Goal: Entertainment & Leisure: Consume media (video, audio)

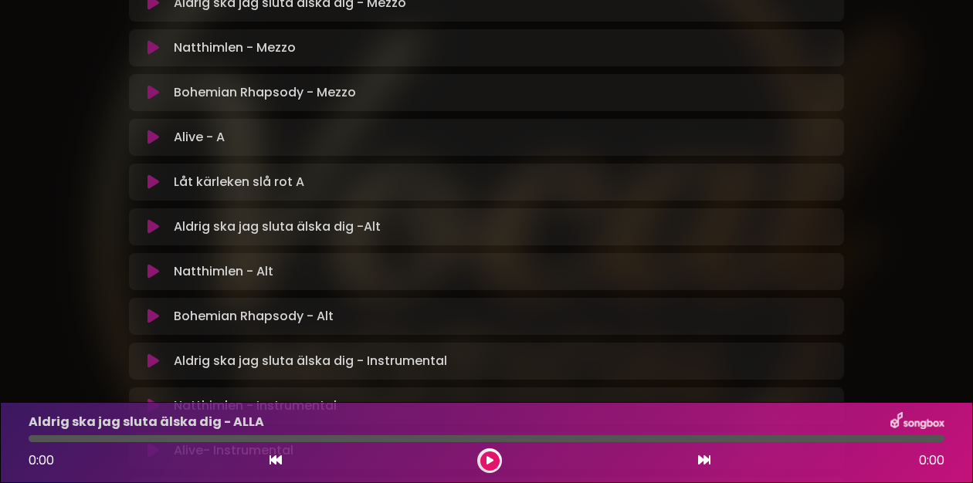
scroll to position [790, 0]
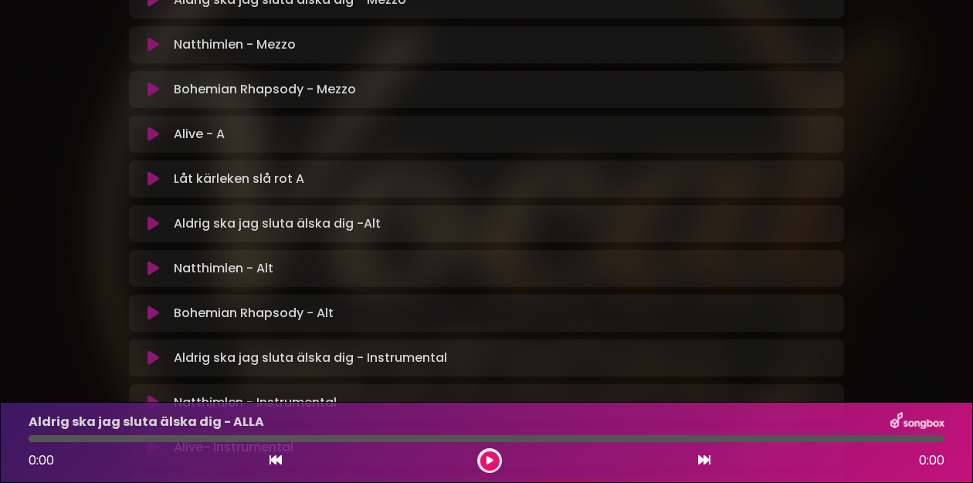
click at [155, 306] on icon at bounding box center [153, 313] width 12 height 15
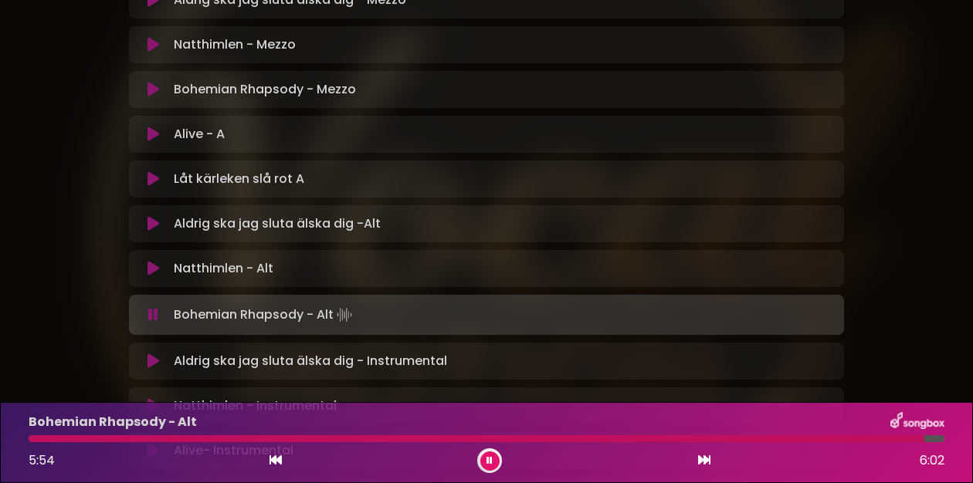
click at [372, 439] on div at bounding box center [477, 438] width 896 height 7
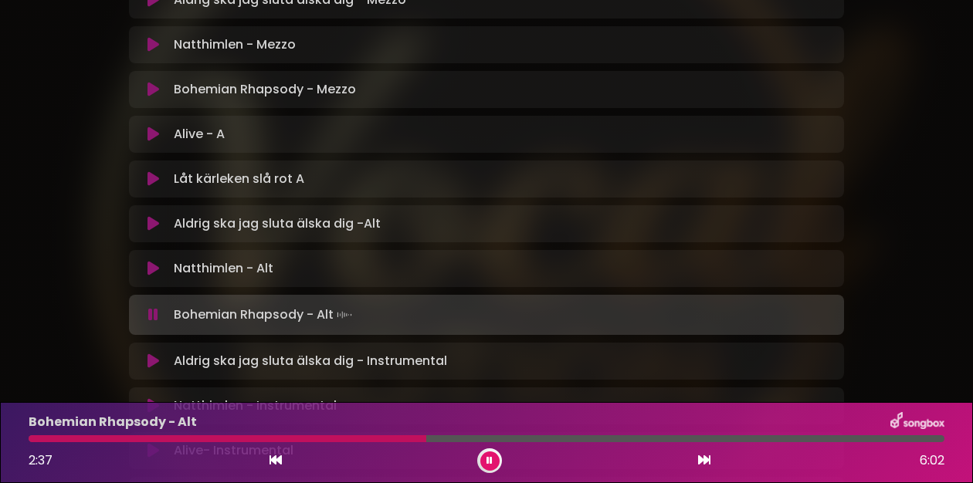
click at [403, 441] on div at bounding box center [228, 438] width 398 height 7
click at [403, 441] on div at bounding box center [225, 438] width 393 height 7
click at [498, 441] on div at bounding box center [487, 438] width 916 height 7
click at [547, 439] on div at bounding box center [302, 438] width 547 height 7
click at [539, 439] on div at bounding box center [292, 438] width 526 height 7
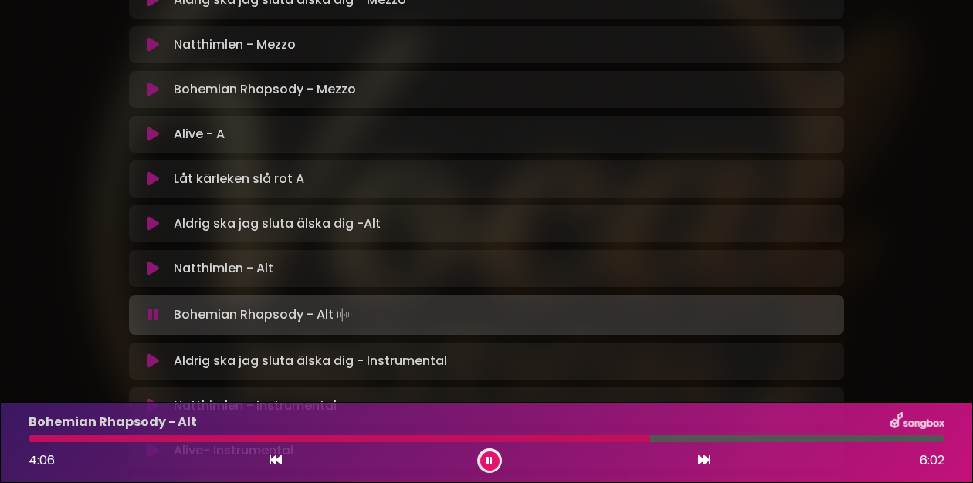
click at [630, 440] on div at bounding box center [339, 438] width 621 height 7
click at [752, 441] on div at bounding box center [487, 438] width 916 height 7
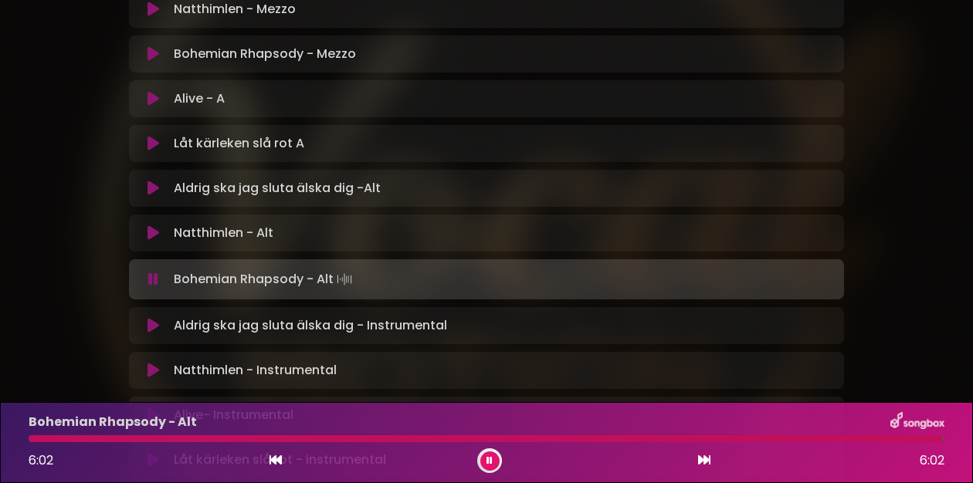
click at [154, 181] on icon at bounding box center [153, 188] width 12 height 15
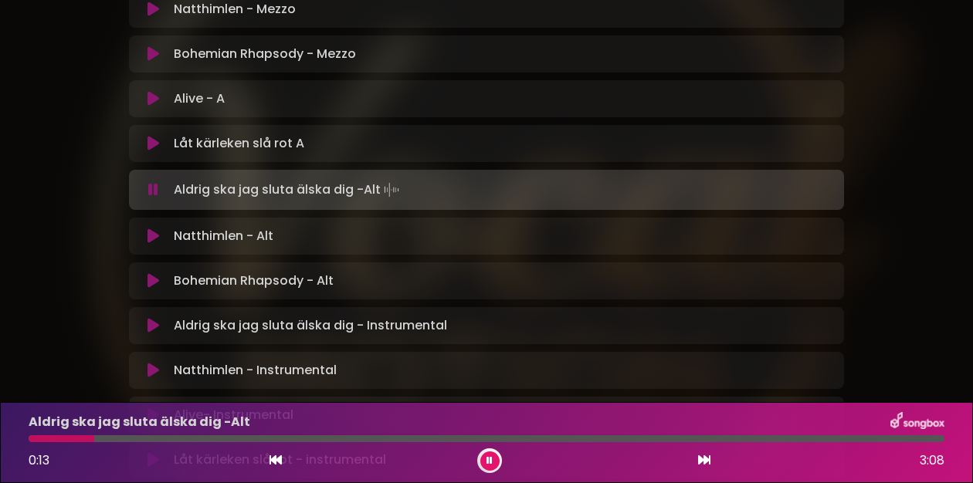
click at [59, 441] on div at bounding box center [62, 438] width 66 height 7
click at [112, 439] on div at bounding box center [117, 438] width 177 height 7
click at [102, 439] on div at bounding box center [73, 438] width 88 height 7
click at [82, 439] on div at bounding box center [77, 438] width 96 height 7
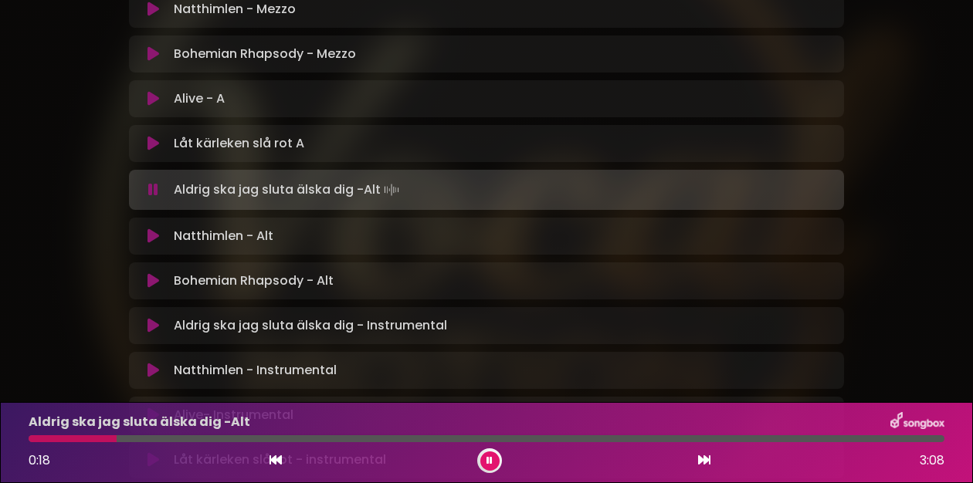
click at [90, 439] on div at bounding box center [73, 438] width 88 height 7
click at [218, 443] on div "Aldrig ska jag sluta älska dig -Alt 0:46 3:08" at bounding box center [486, 442] width 934 height 61
click at [224, 438] on div at bounding box center [146, 438] width 235 height 7
click at [224, 438] on div at bounding box center [137, 438] width 216 height 7
click at [208, 437] on div at bounding box center [130, 438] width 202 height 7
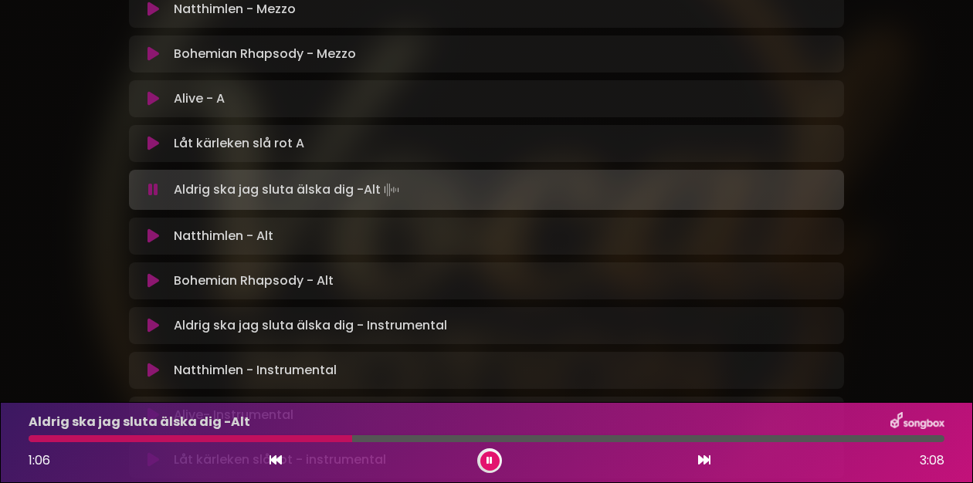
click at [307, 438] on div at bounding box center [190, 438] width 323 height 7
click at [295, 437] on div at bounding box center [175, 438] width 293 height 7
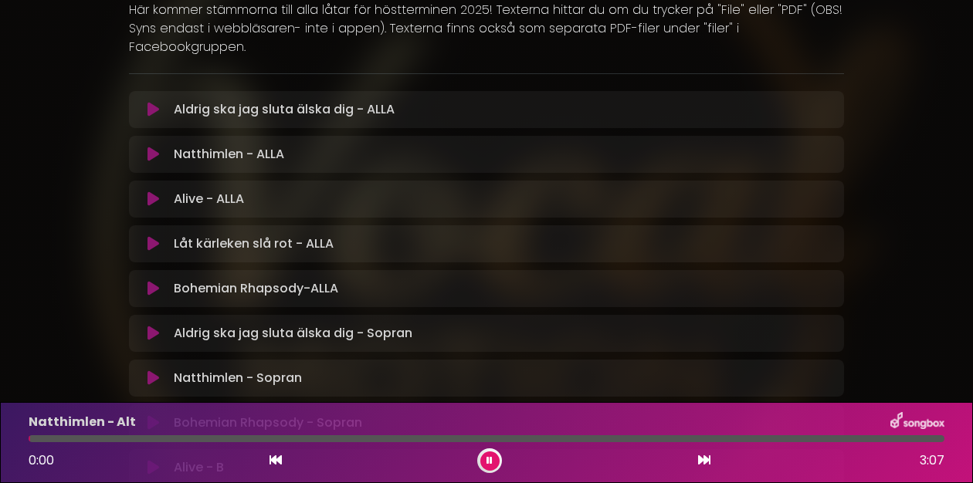
scroll to position [231, 0]
click at [149, 103] on icon at bounding box center [153, 110] width 12 height 15
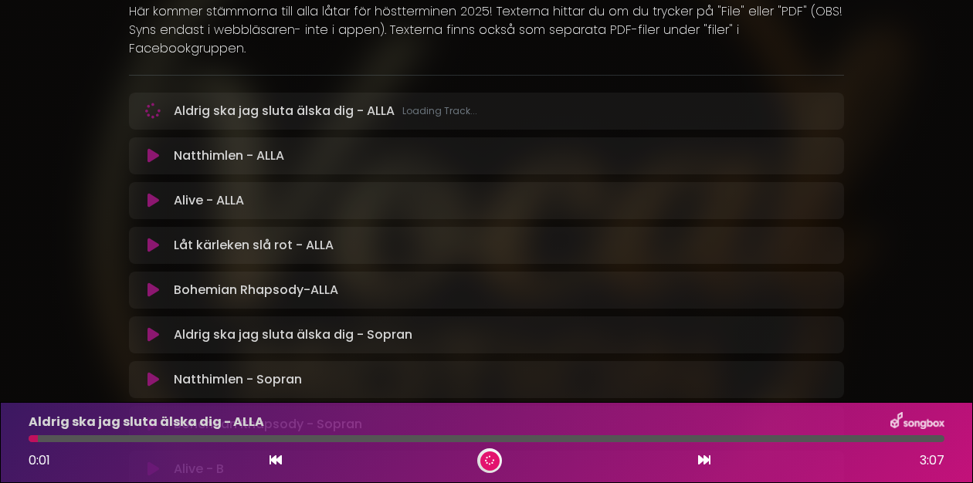
scroll to position [232, 0]
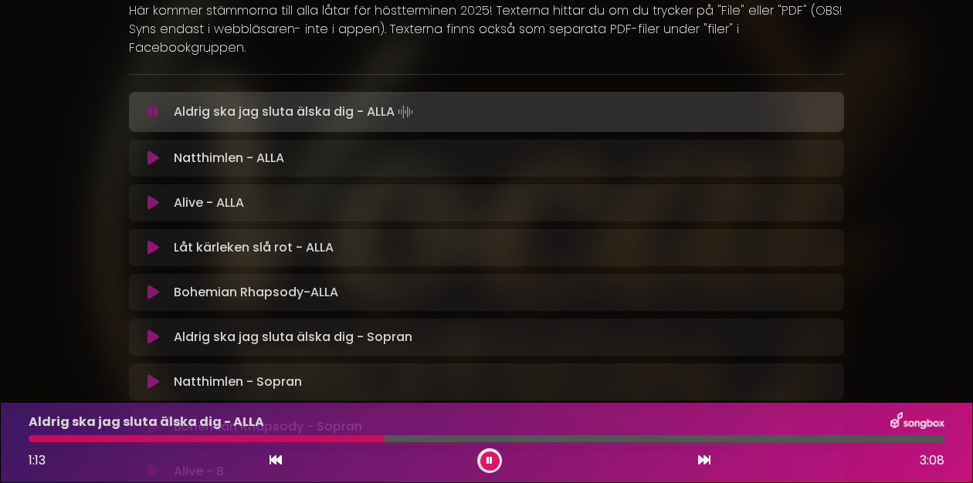
click at [227, 440] on div at bounding box center [206, 438] width 355 height 7
click at [217, 440] on div at bounding box center [140, 438] width 222 height 7
click at [203, 436] on div at bounding box center [136, 438] width 215 height 7
click at [446, 441] on div at bounding box center [253, 438] width 448 height 7
click at [405, 440] on div at bounding box center [252, 438] width 446 height 7
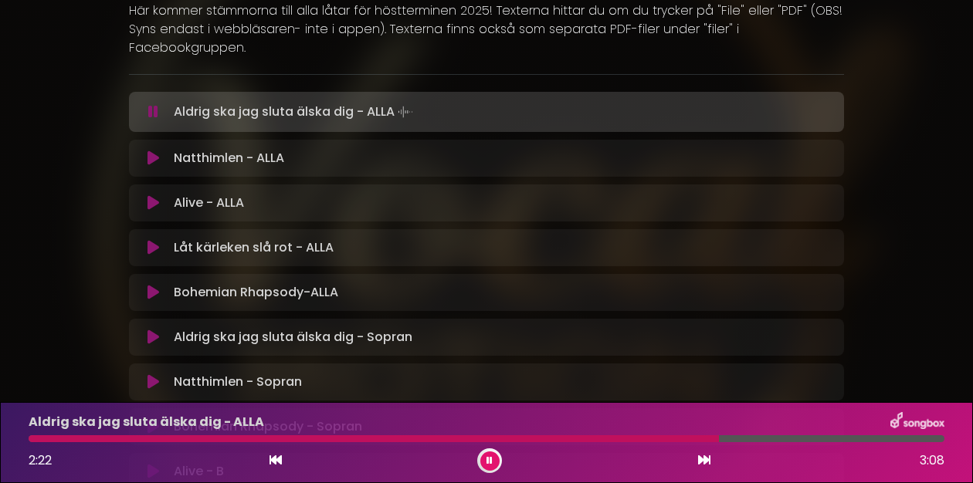
scroll to position [0, 0]
click at [682, 437] on div at bounding box center [378, 438] width 698 height 7
click at [674, 438] on div at bounding box center [367, 438] width 677 height 7
click at [640, 442] on div at bounding box center [371, 438] width 685 height 7
click at [624, 437] on div at bounding box center [345, 438] width 632 height 7
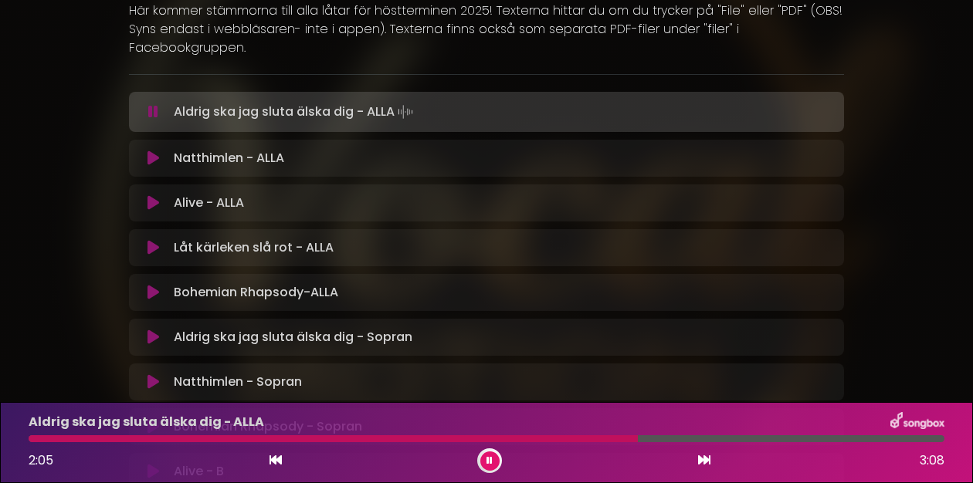
click at [601, 436] on div at bounding box center [333, 438] width 609 height 7
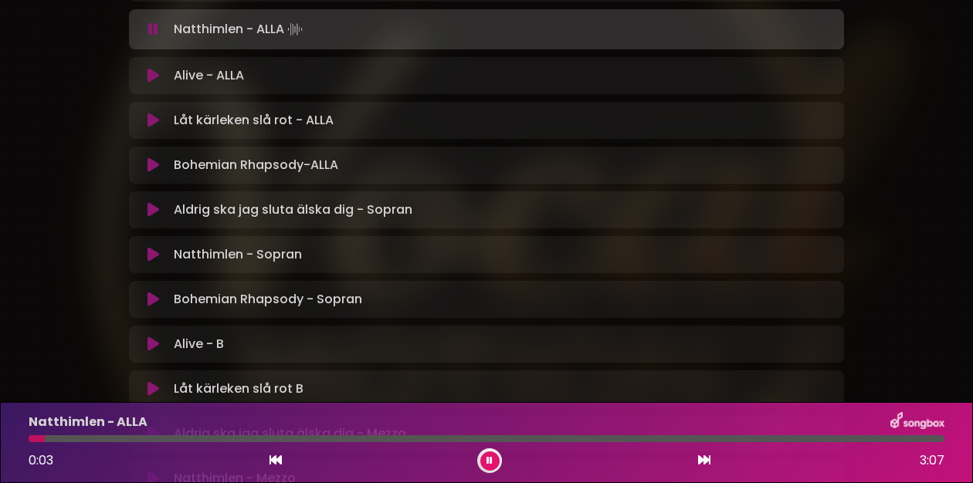
scroll to position [361, 0]
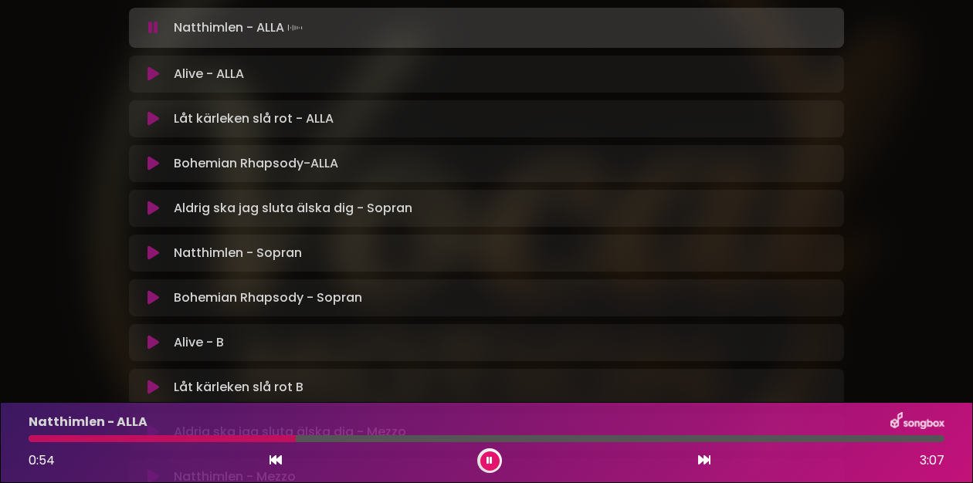
click at [489, 465] on icon at bounding box center [489, 461] width 11 height 11
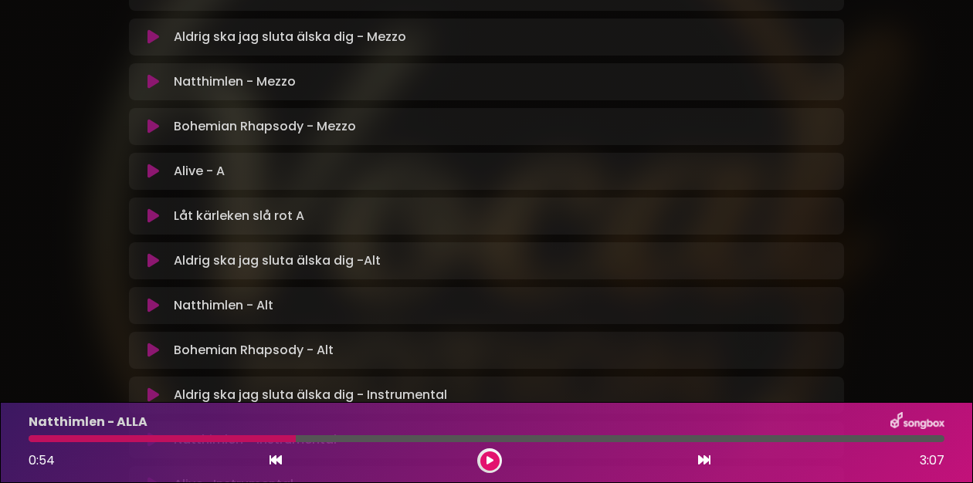
scroll to position [757, 0]
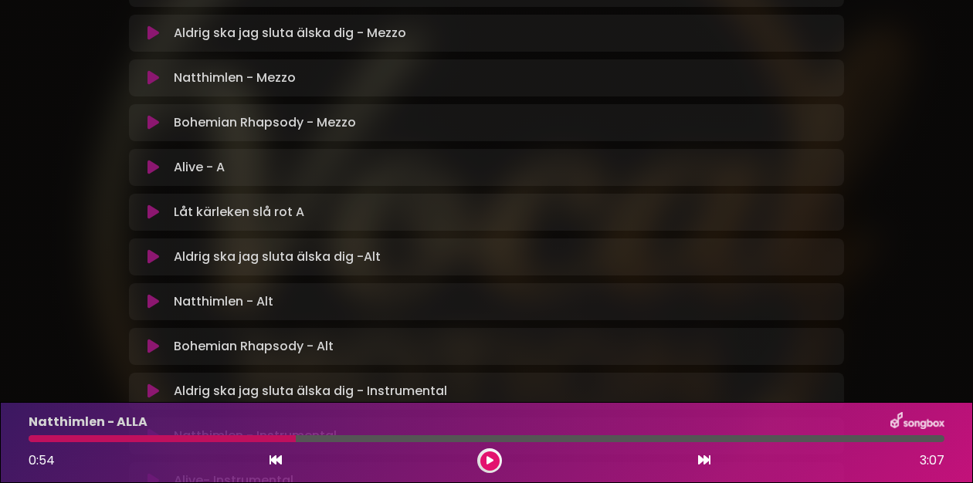
click at [156, 294] on icon at bounding box center [153, 301] width 12 height 15
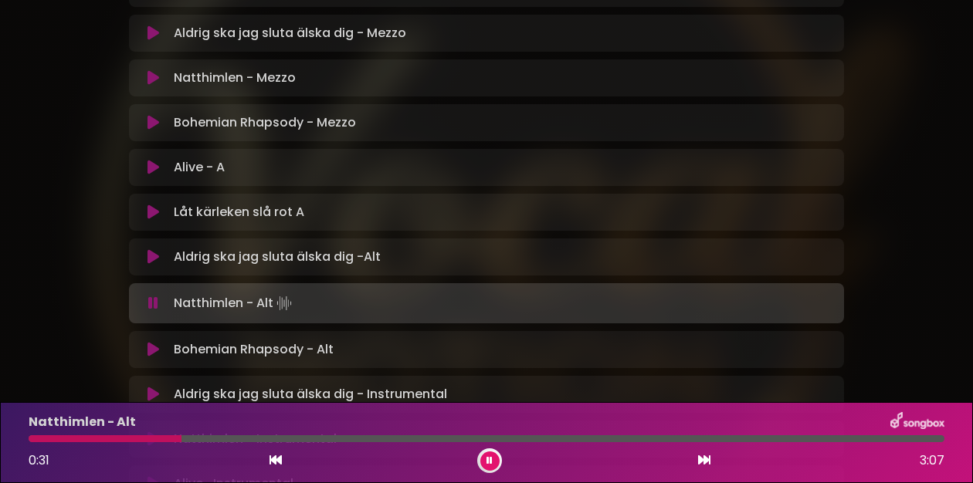
drag, startPoint x: 66, startPoint y: 437, endPoint x: 181, endPoint y: 442, distance: 114.4
click at [181, 442] on div at bounding box center [487, 438] width 916 height 7
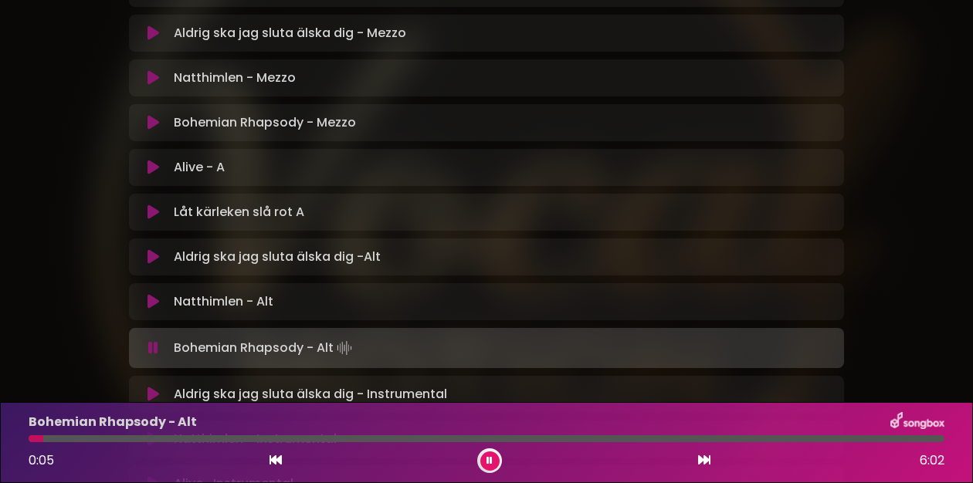
scroll to position [760, 0]
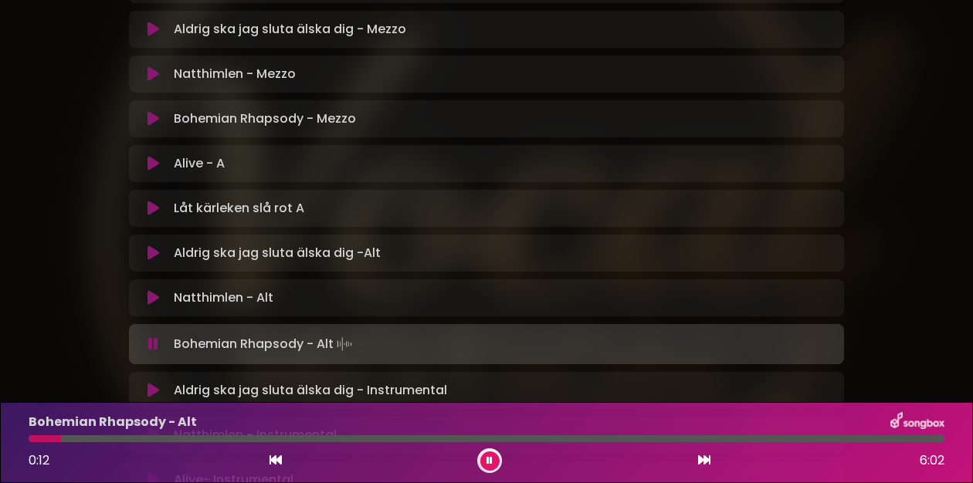
click at [157, 156] on icon at bounding box center [153, 163] width 12 height 15
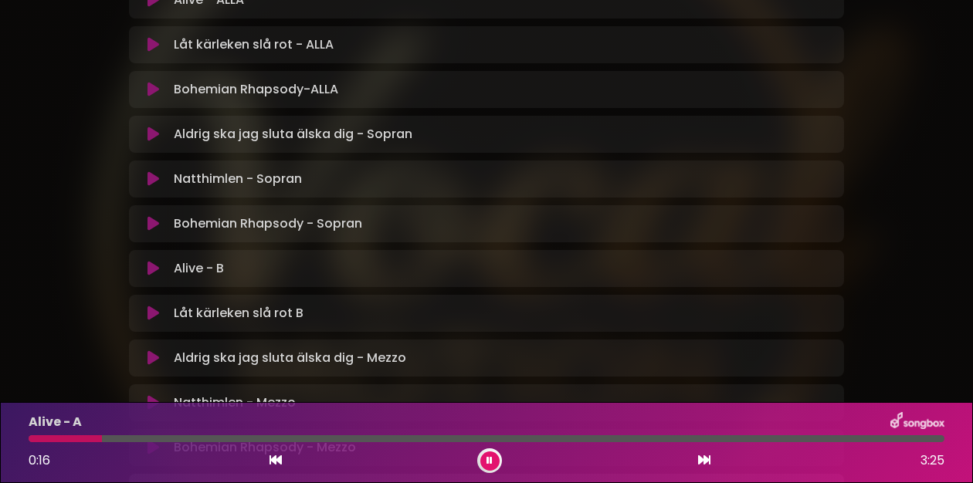
scroll to position [426, 0]
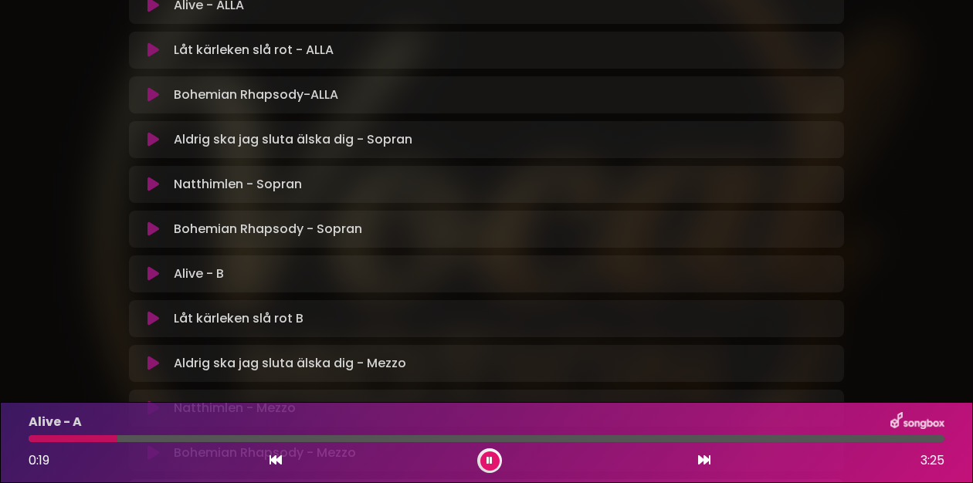
click at [93, 438] on div at bounding box center [73, 438] width 89 height 7
click at [352, 440] on div at bounding box center [204, 438] width 351 height 7
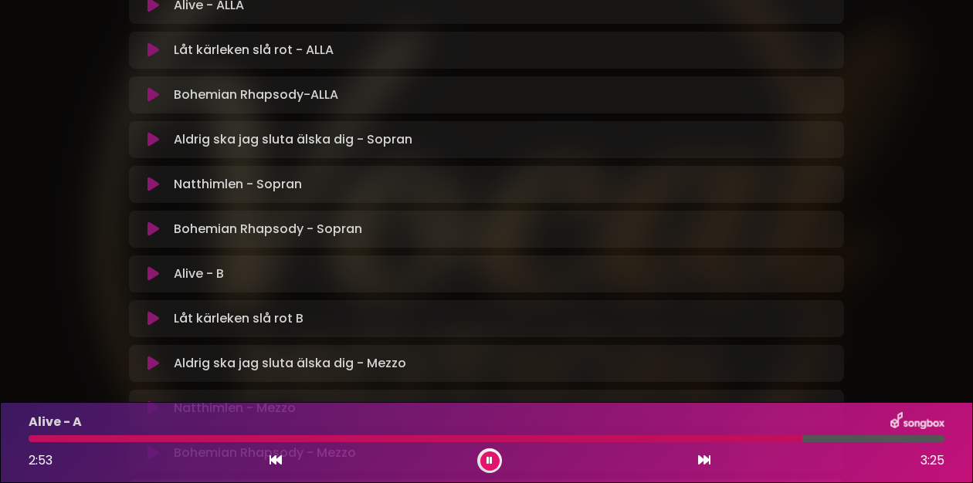
click at [741, 439] on div at bounding box center [416, 438] width 774 height 7
click at [724, 440] on div at bounding box center [390, 438] width 722 height 7
click at [733, 439] on div at bounding box center [410, 438] width 763 height 7
click at [485, 460] on button at bounding box center [489, 461] width 19 height 19
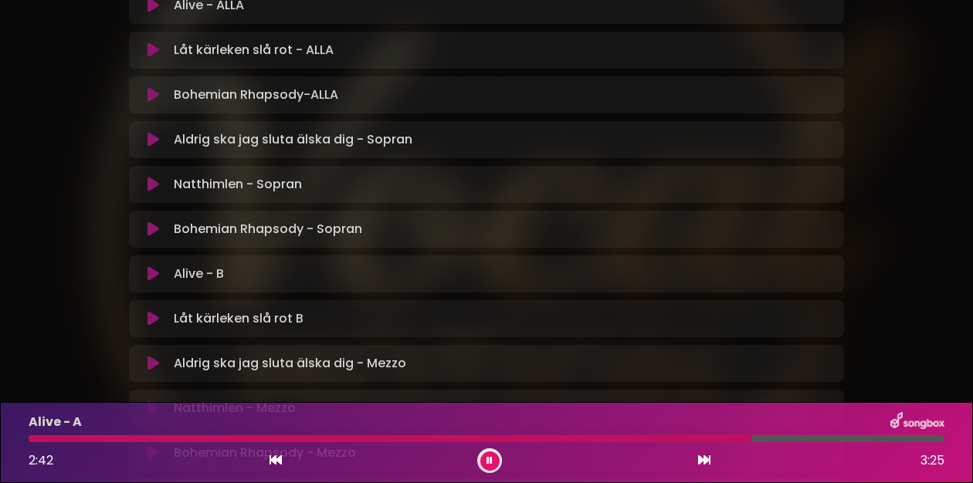
click at [717, 441] on div at bounding box center [390, 438] width 723 height 7
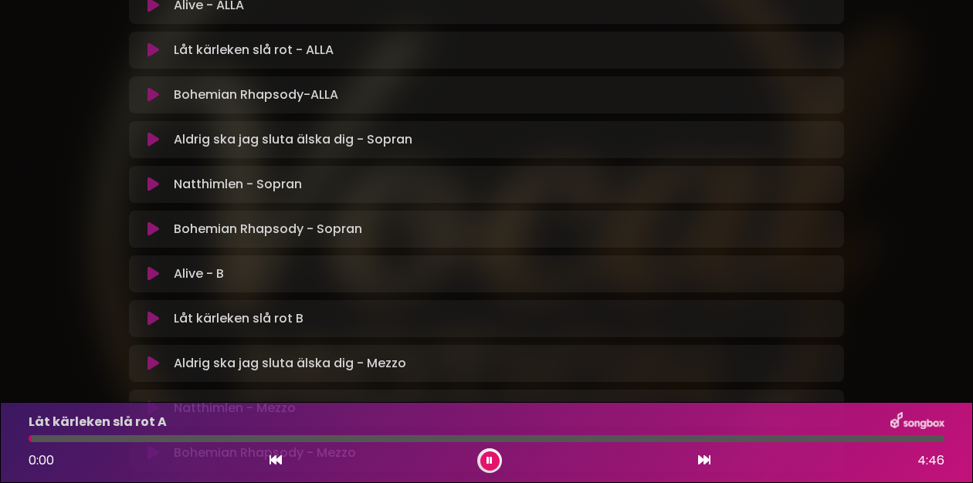
click at [488, 462] on icon at bounding box center [489, 461] width 11 height 10
click at [488, 462] on icon at bounding box center [489, 461] width 9 height 11
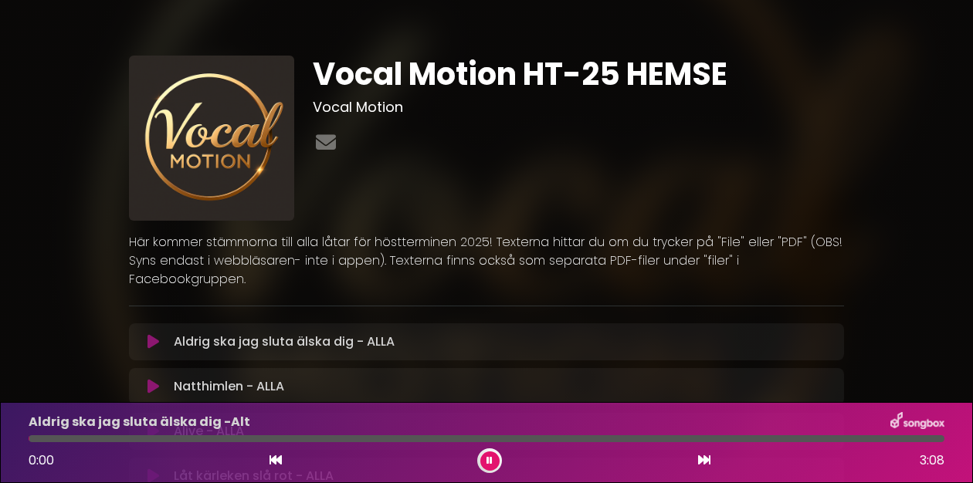
scroll to position [0, 0]
click at [490, 462] on icon at bounding box center [489, 461] width 11 height 10
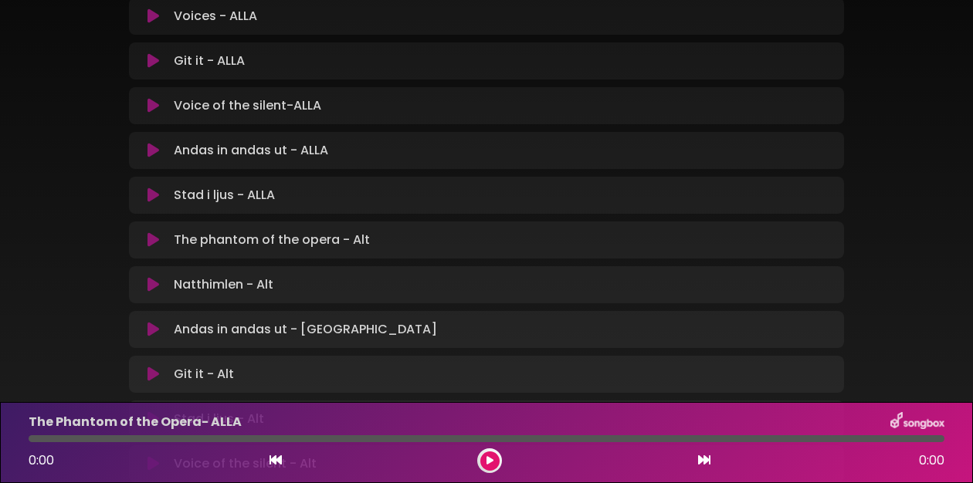
scroll to position [440, 0]
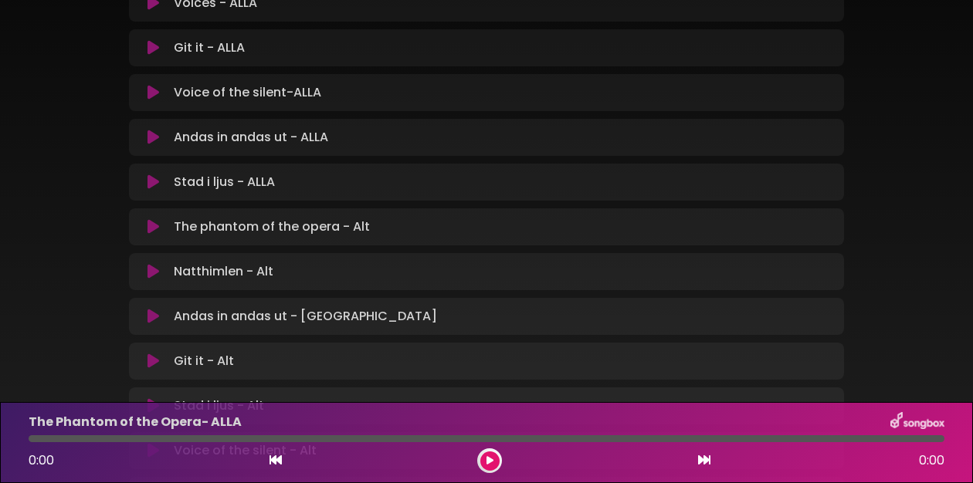
click at [154, 309] on icon at bounding box center [153, 316] width 12 height 15
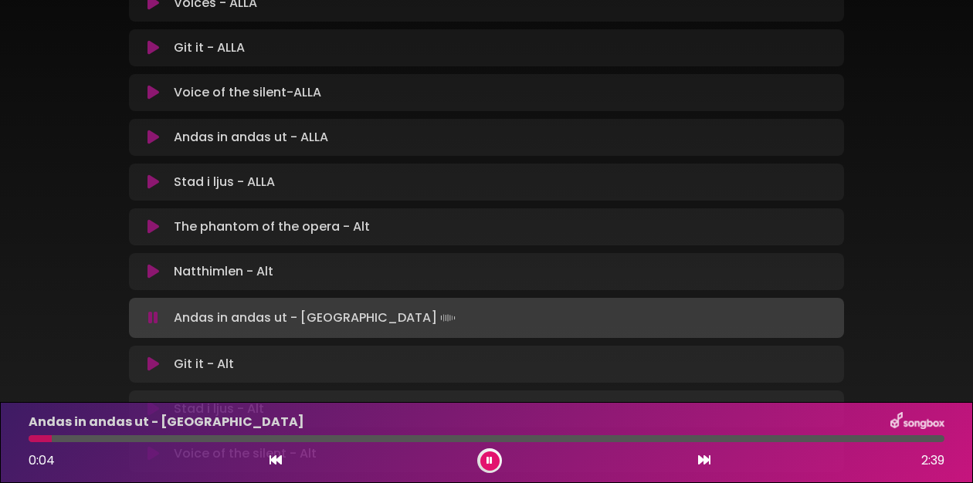
click at [489, 456] on icon at bounding box center [489, 460] width 6 height 9
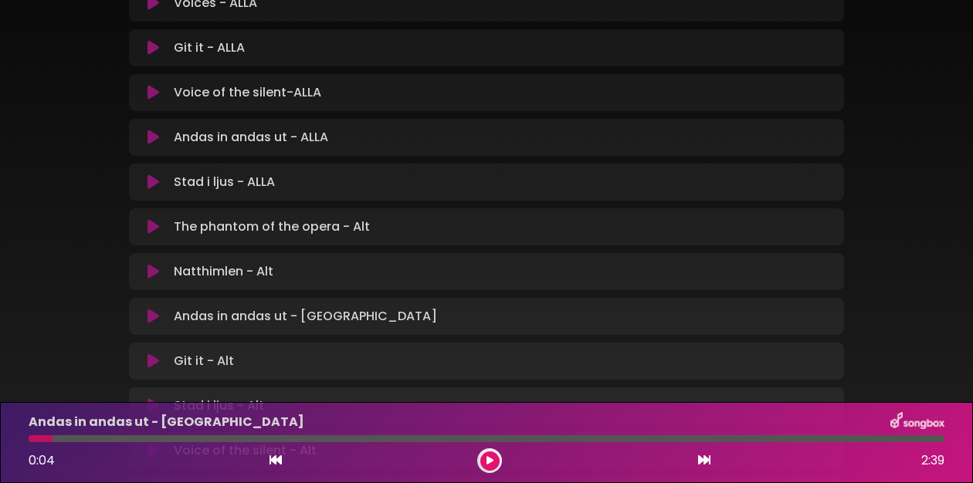
click at [490, 459] on icon at bounding box center [489, 460] width 7 height 9
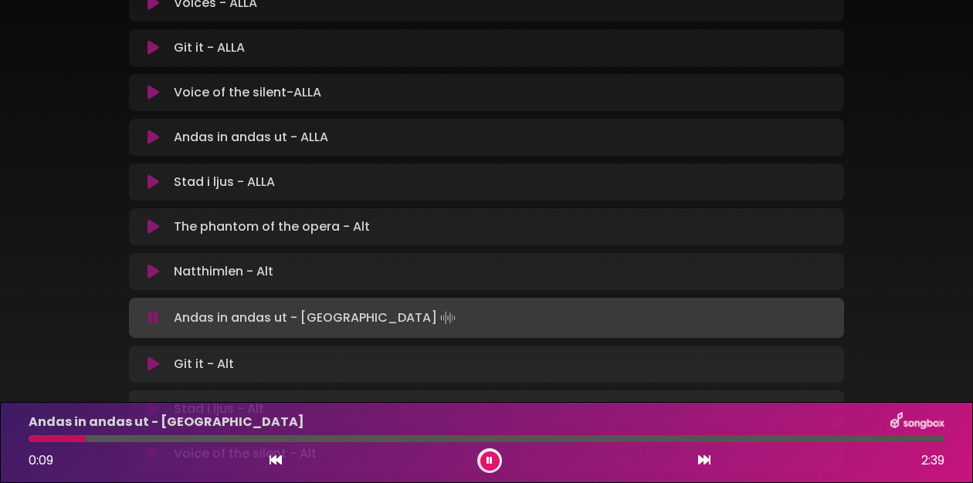
click at [36, 439] on div at bounding box center [57, 438] width 57 height 7
click at [490, 458] on icon at bounding box center [489, 460] width 6 height 9
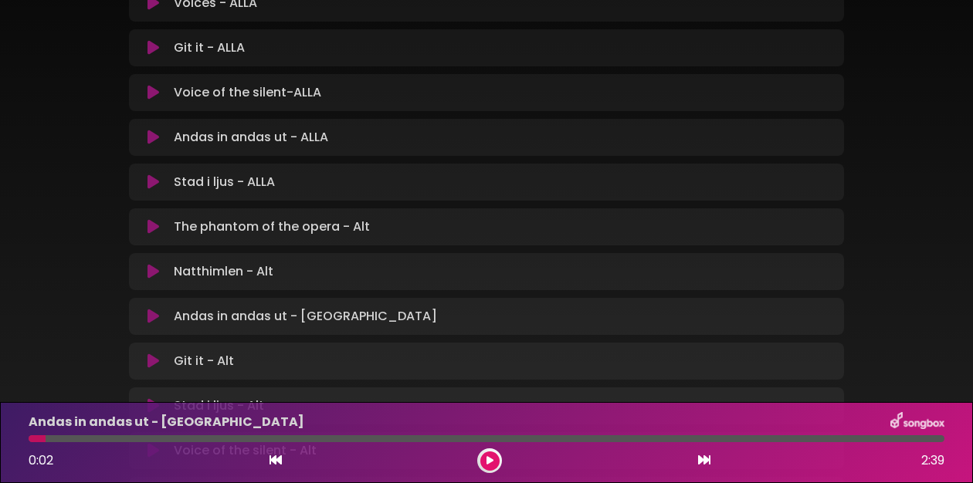
click at [490, 458] on icon at bounding box center [489, 460] width 7 height 9
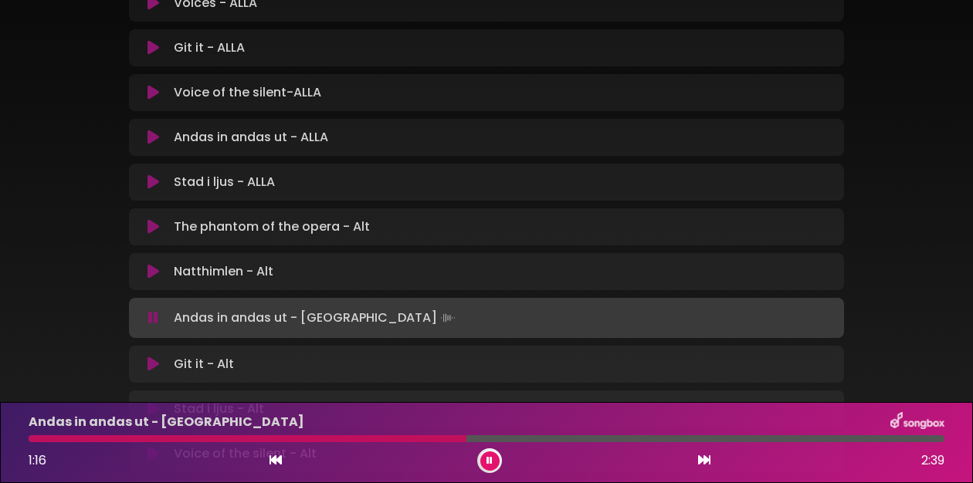
click at [63, 436] on div at bounding box center [248, 438] width 438 height 7
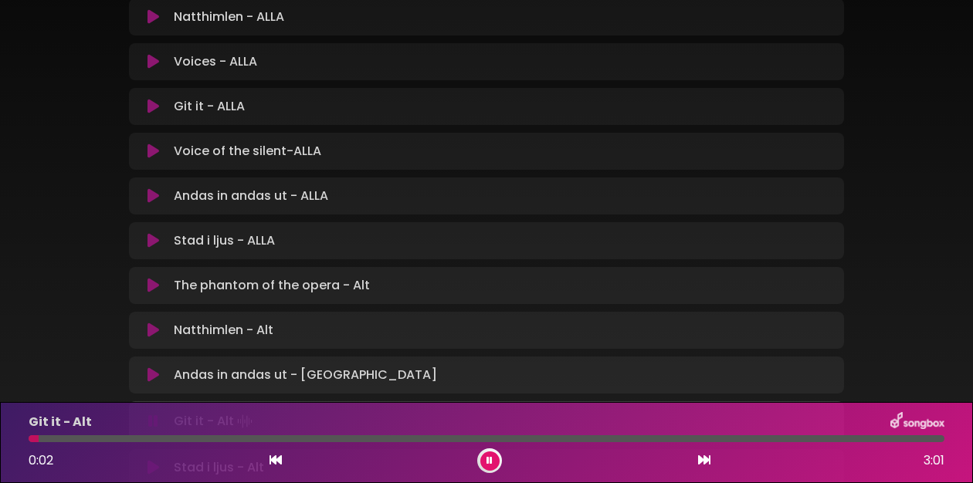
scroll to position [378, 0]
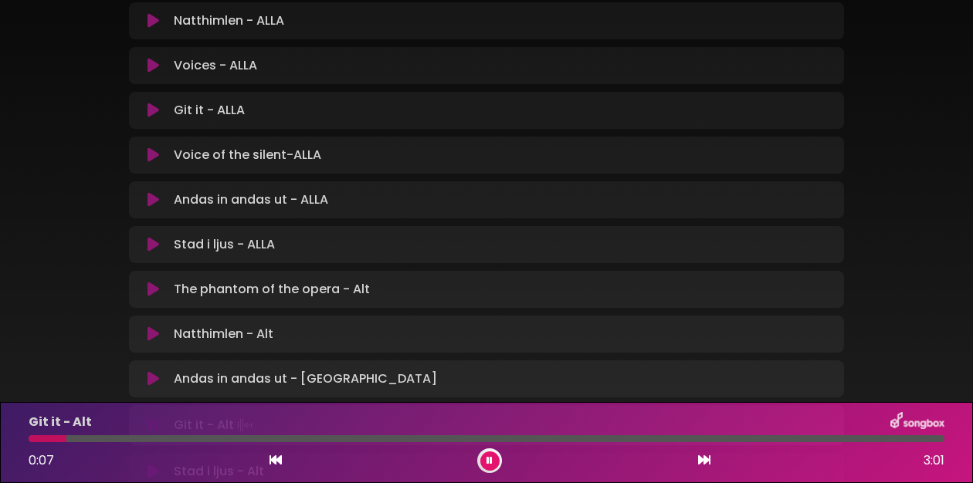
click at [152, 192] on icon at bounding box center [153, 199] width 12 height 15
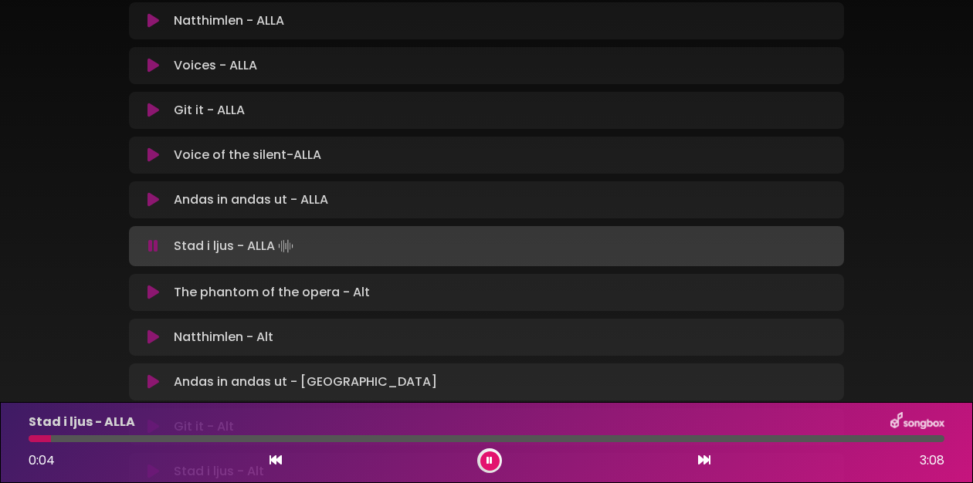
click at [491, 458] on icon at bounding box center [489, 460] width 6 height 9
